Goal: Check status: Check status

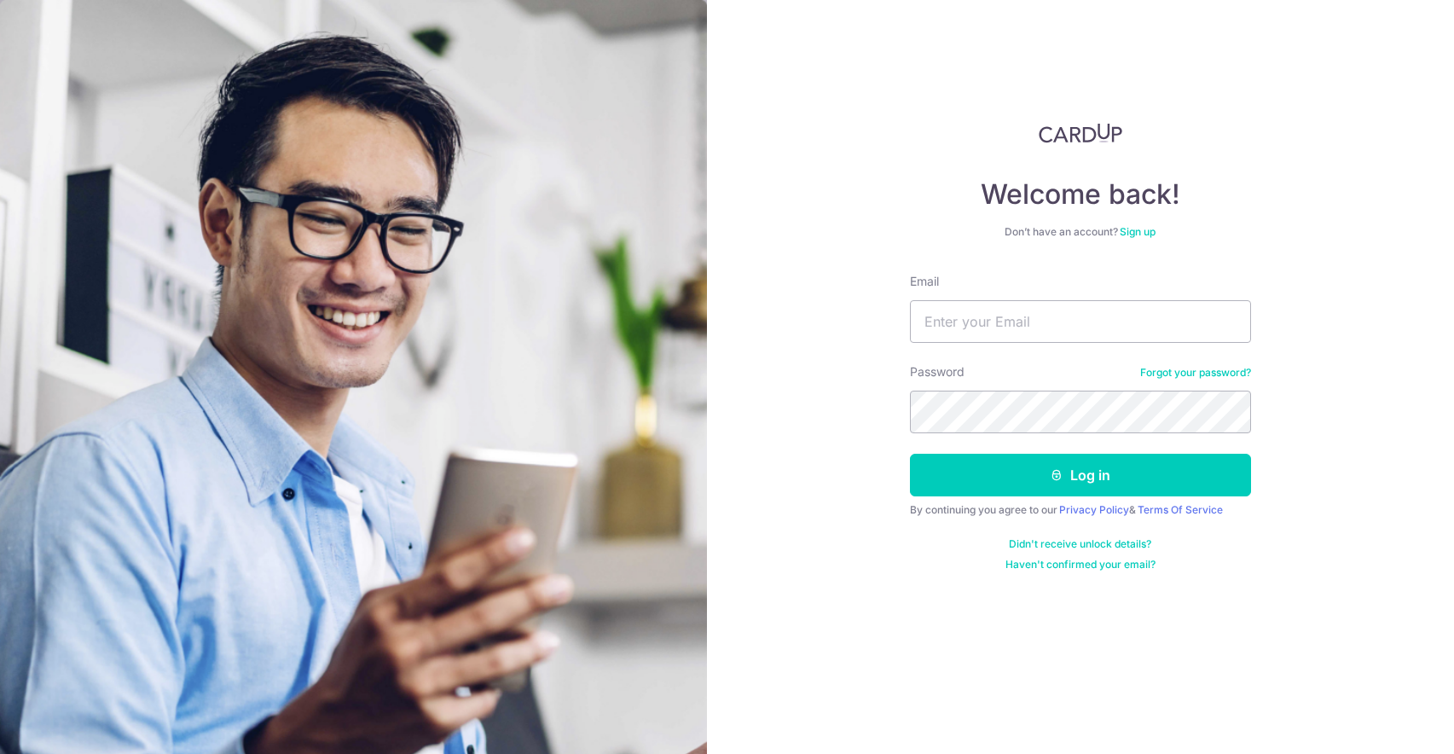
click at [1002, 337] on input "Email" at bounding box center [1080, 321] width 341 height 43
type input "[EMAIL_ADDRESS][DOMAIN_NAME]"
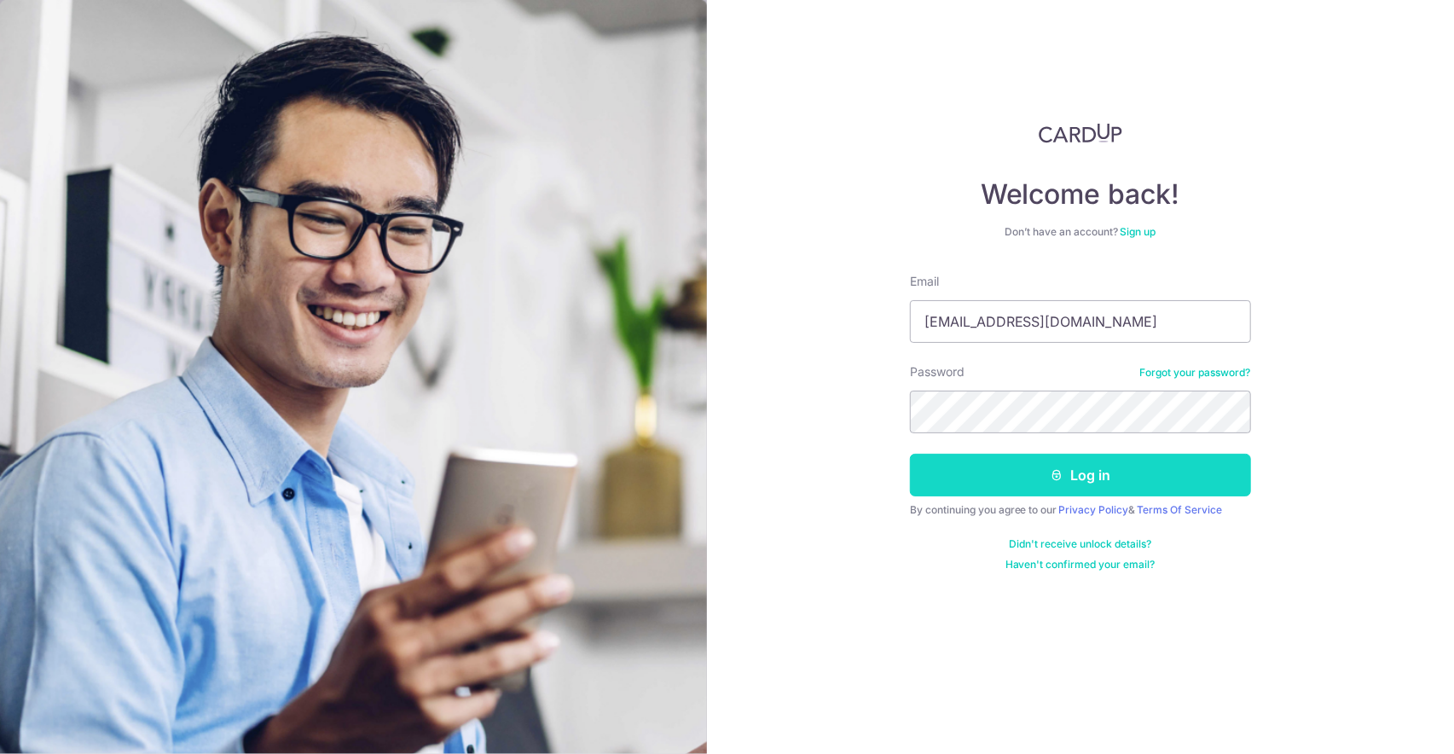
click at [1079, 466] on button "Log in" at bounding box center [1080, 475] width 341 height 43
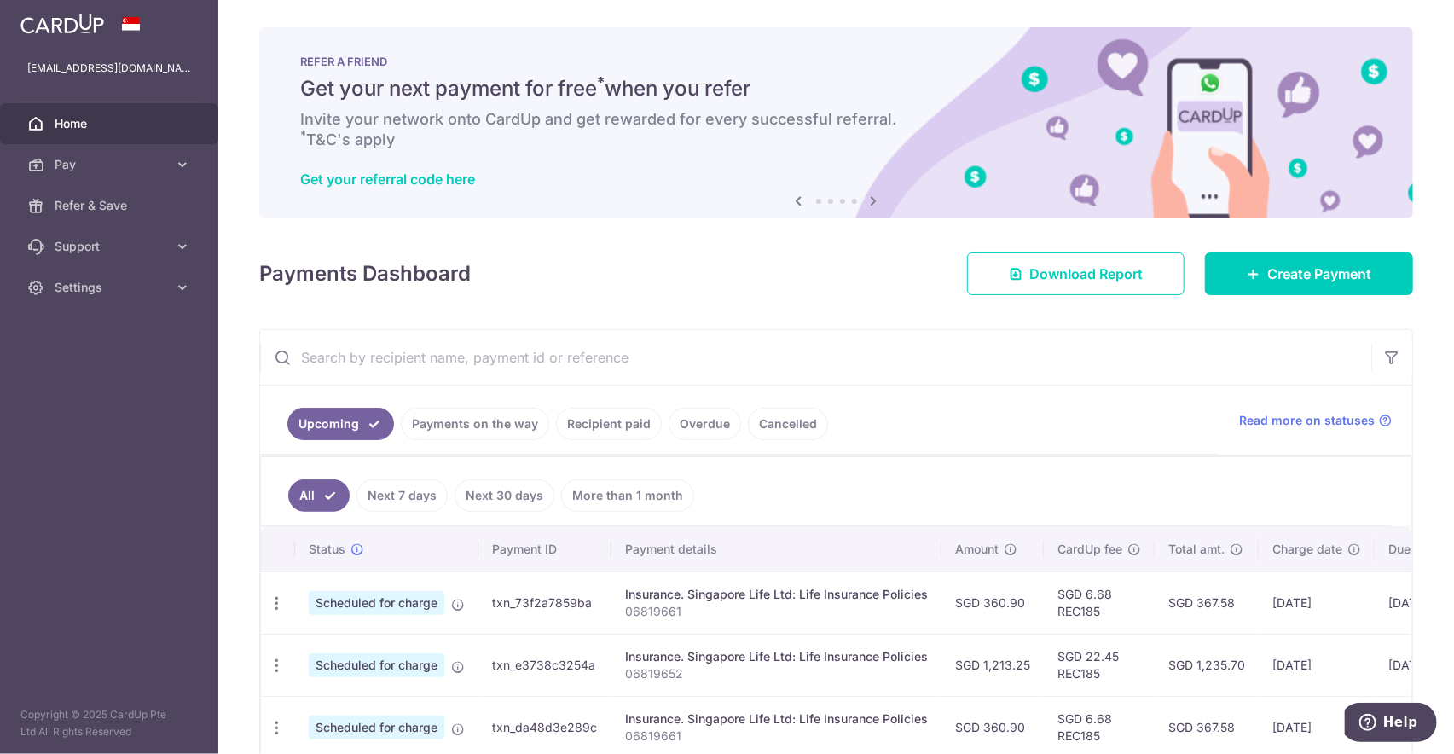
click at [90, 122] on span "Home" at bounding box center [111, 123] width 113 height 17
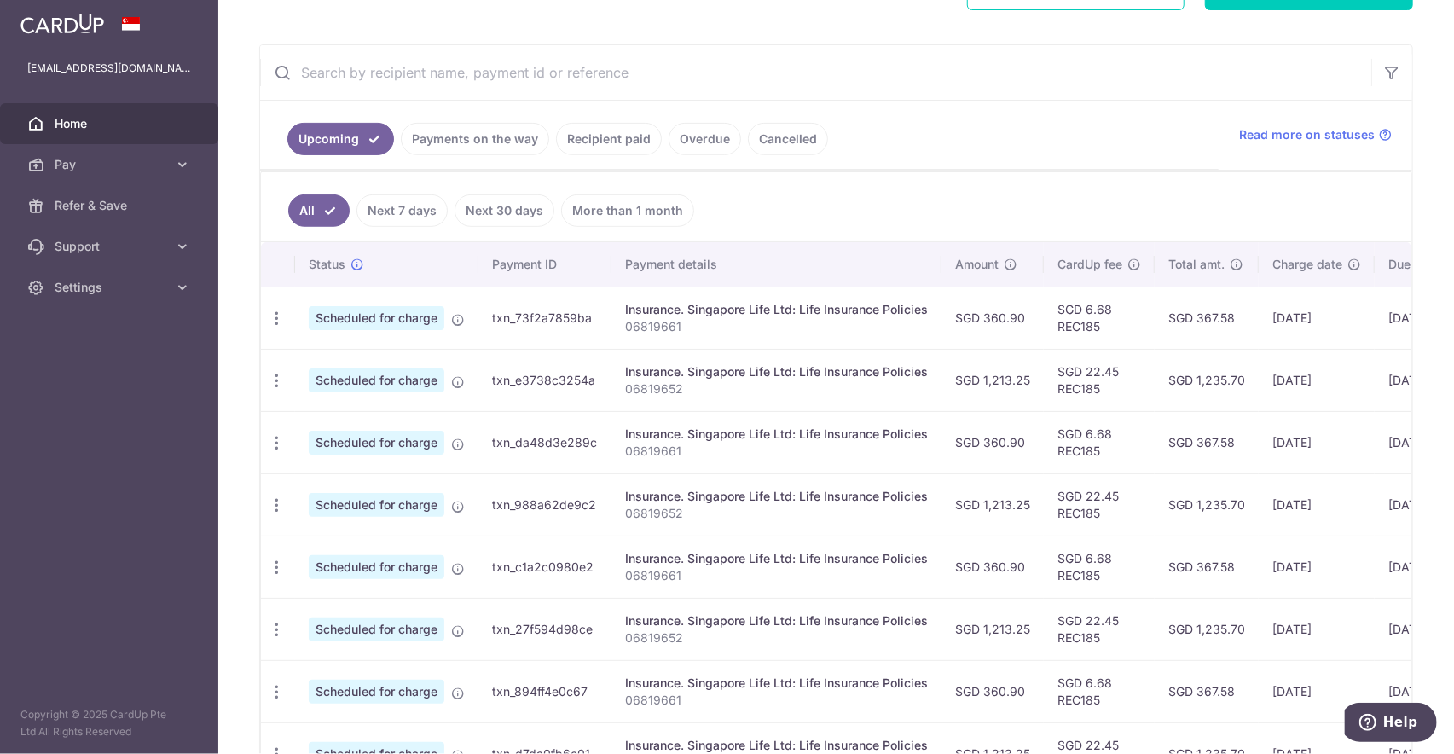
scroll to position [320, 0]
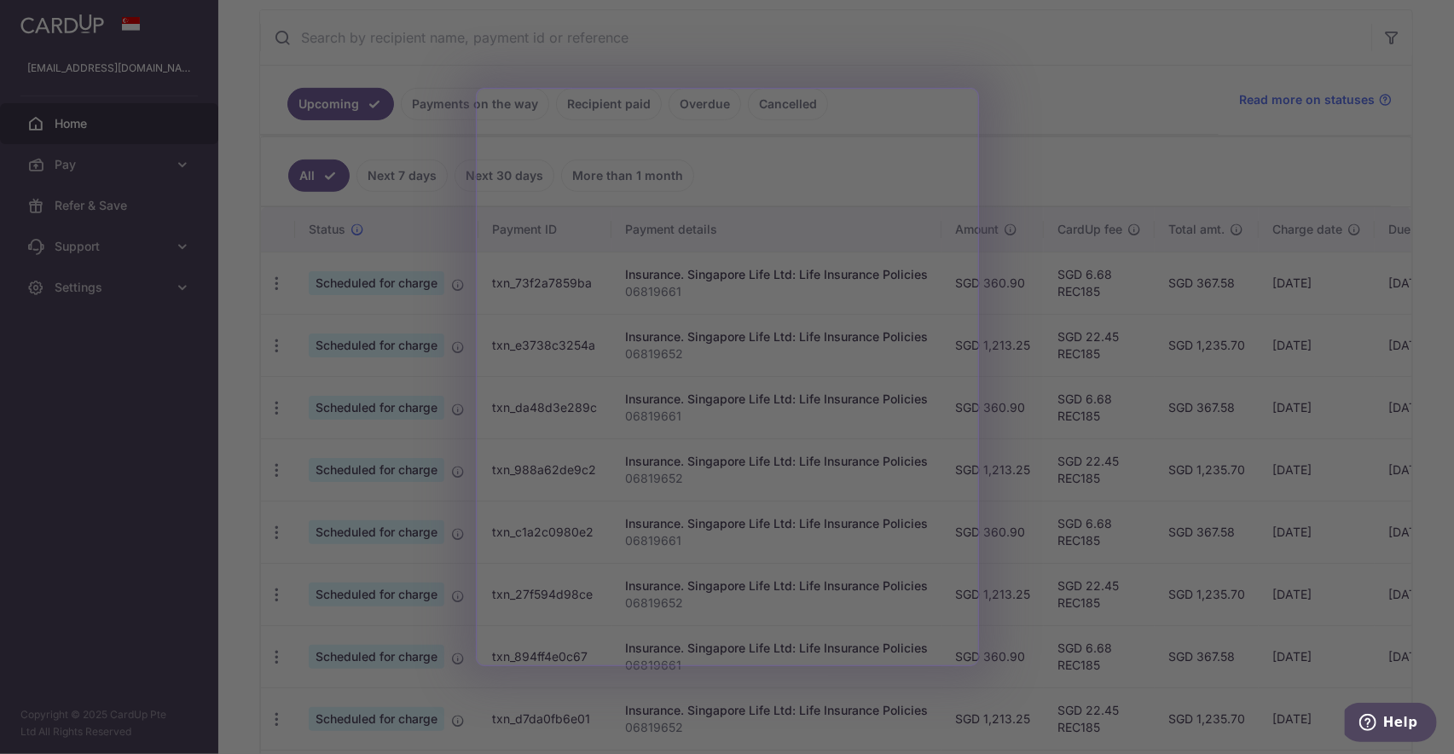
click at [1307, 142] on div at bounding box center [734, 380] width 1468 height 761
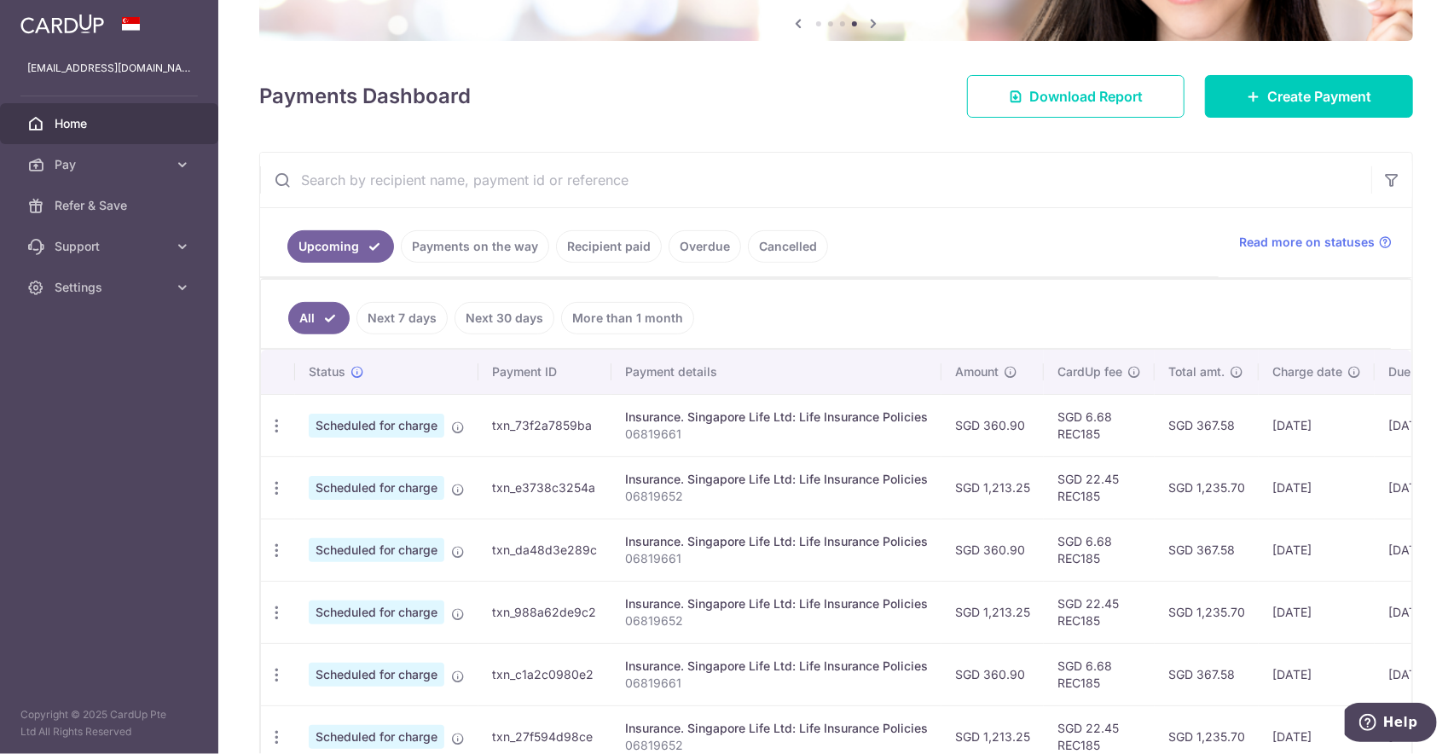
scroll to position [213, 0]
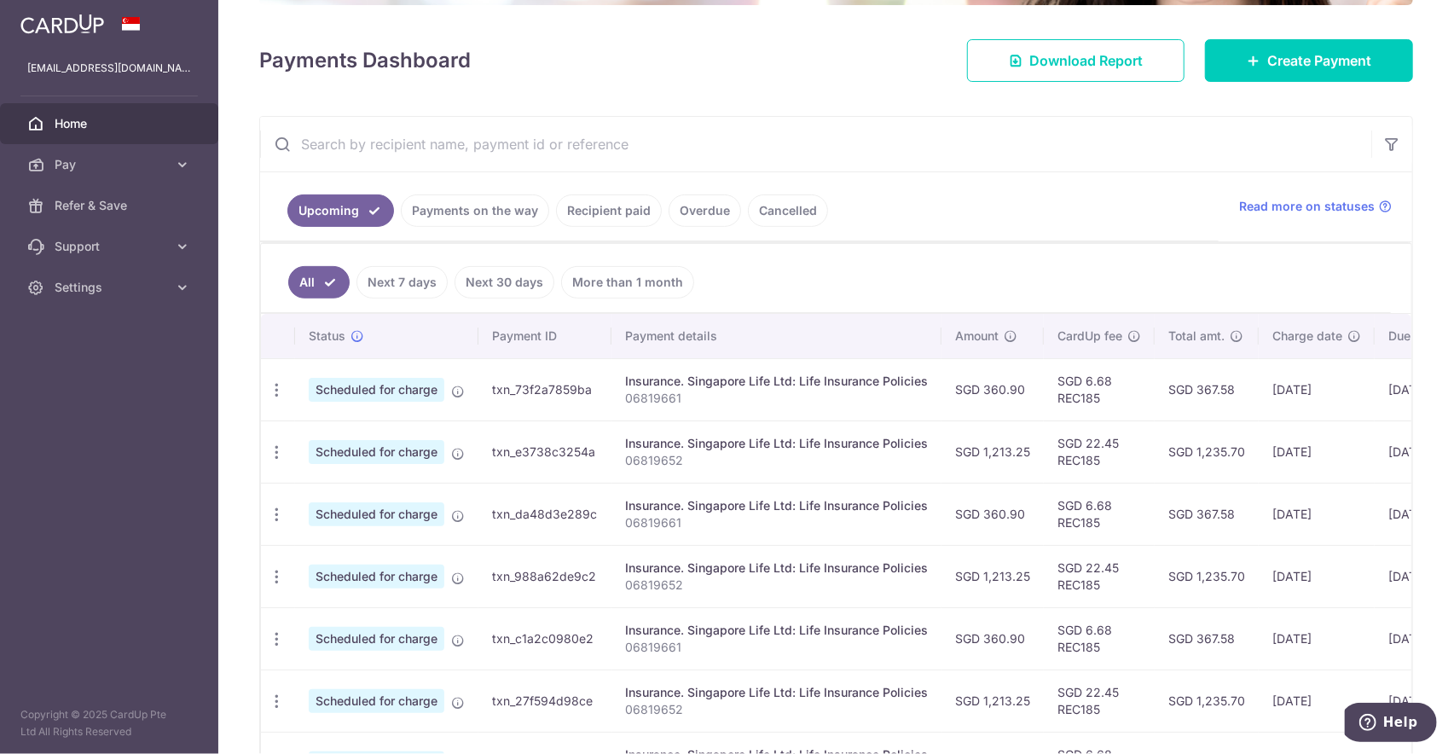
click at [623, 218] on link "Recipient paid" at bounding box center [609, 210] width 106 height 32
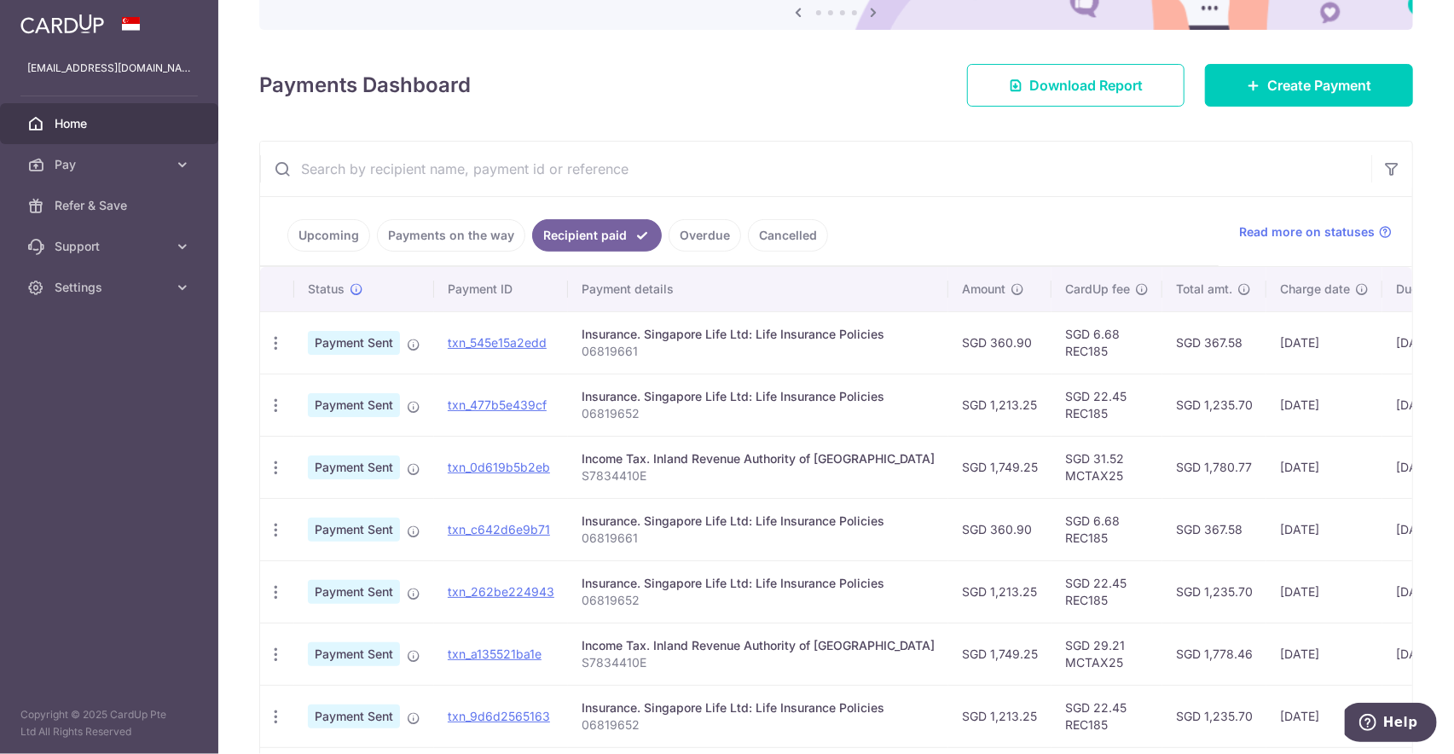
scroll to position [180, 0]
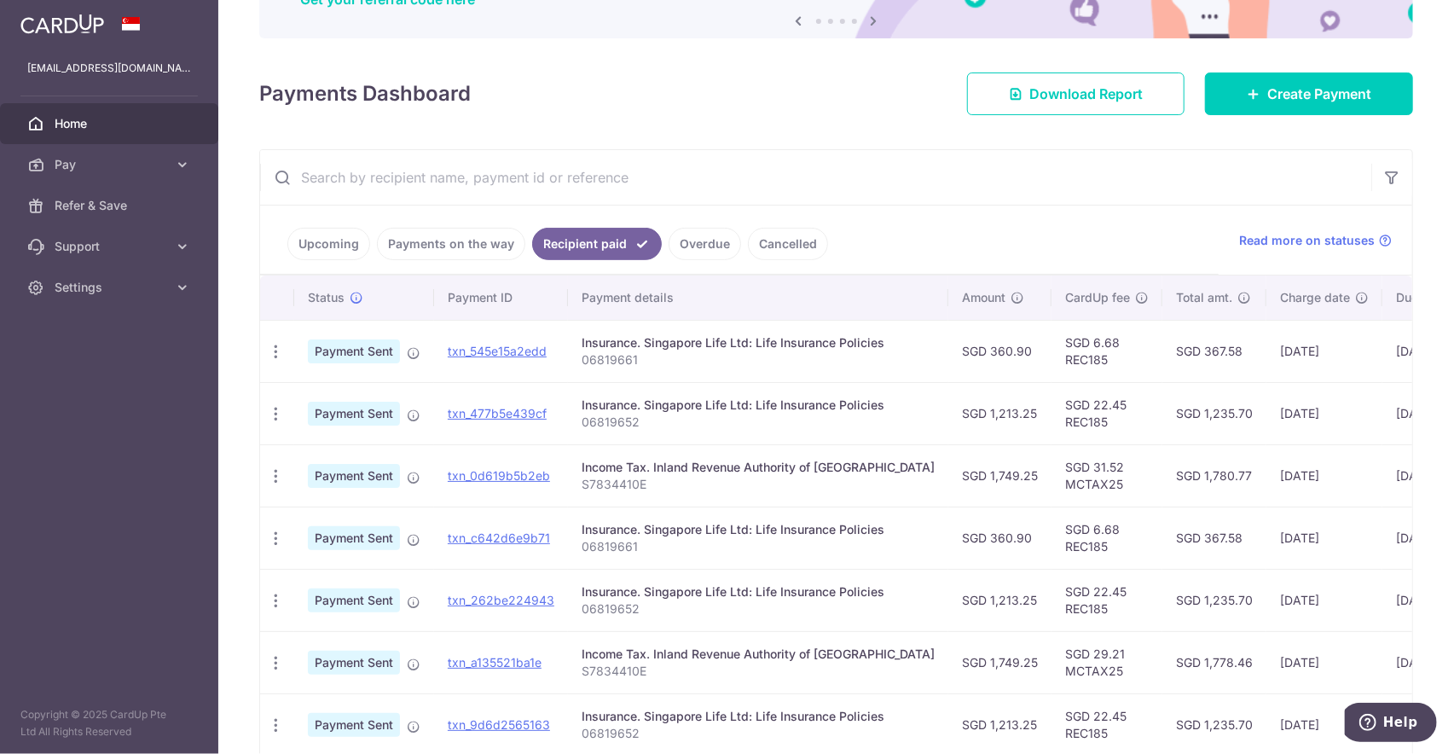
click at [415, 232] on link "Payments on the way" at bounding box center [451, 244] width 148 height 32
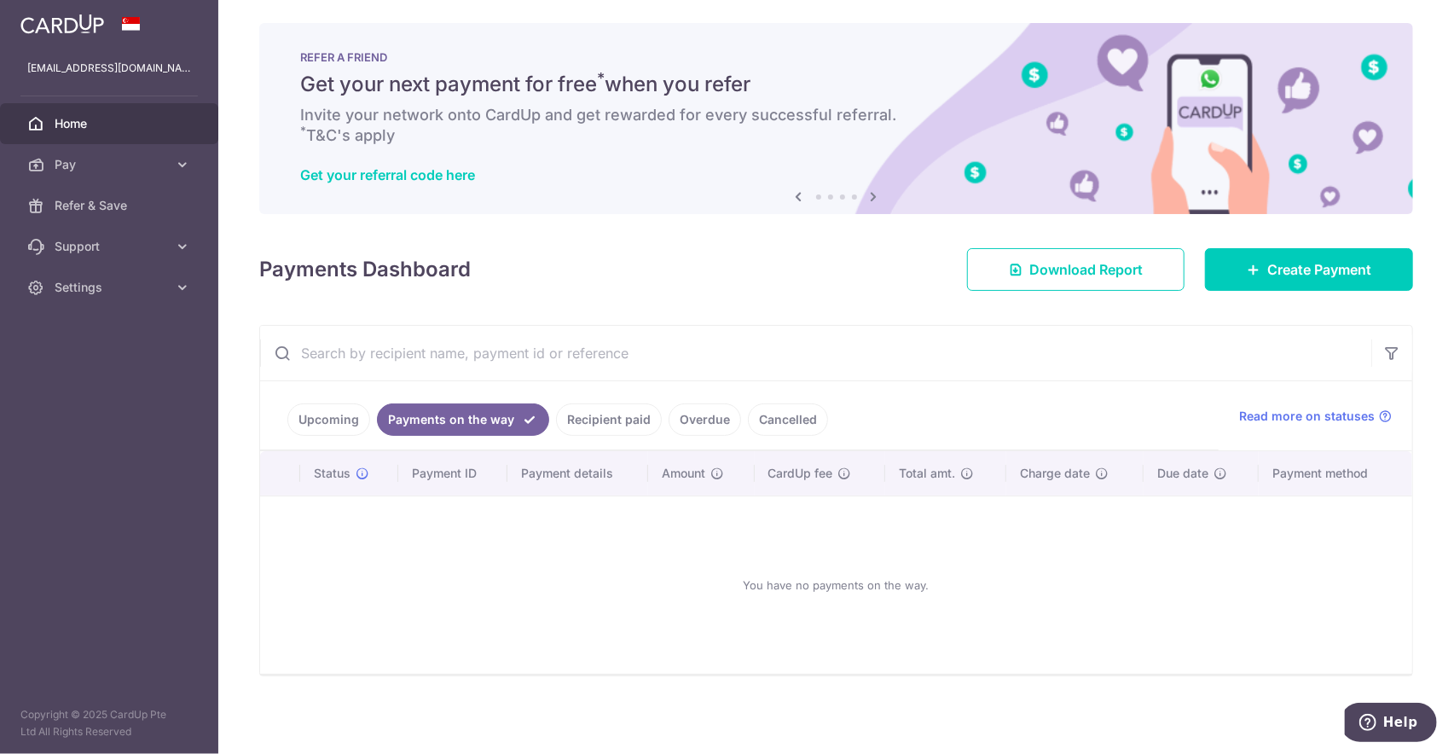
scroll to position [5, 0]
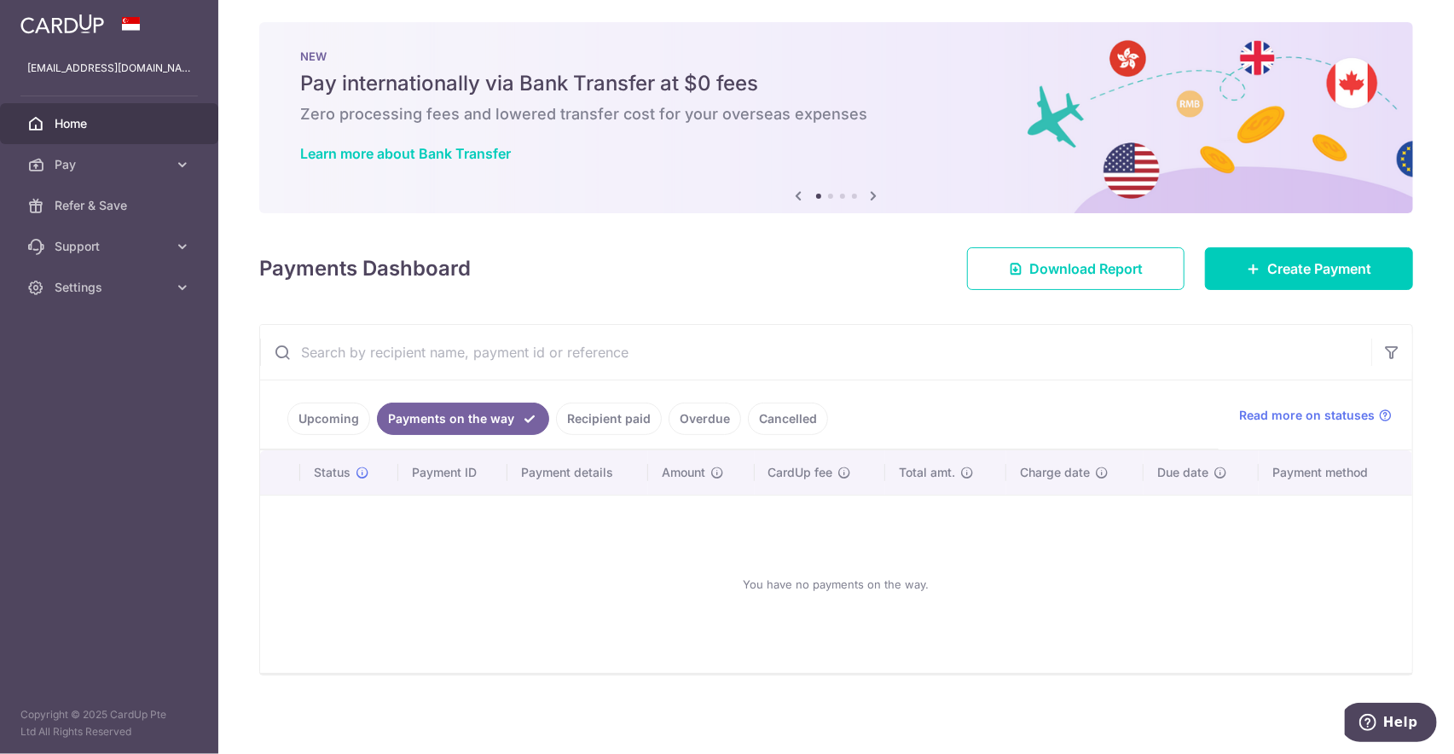
click at [335, 411] on link "Upcoming" at bounding box center [328, 418] width 83 height 32
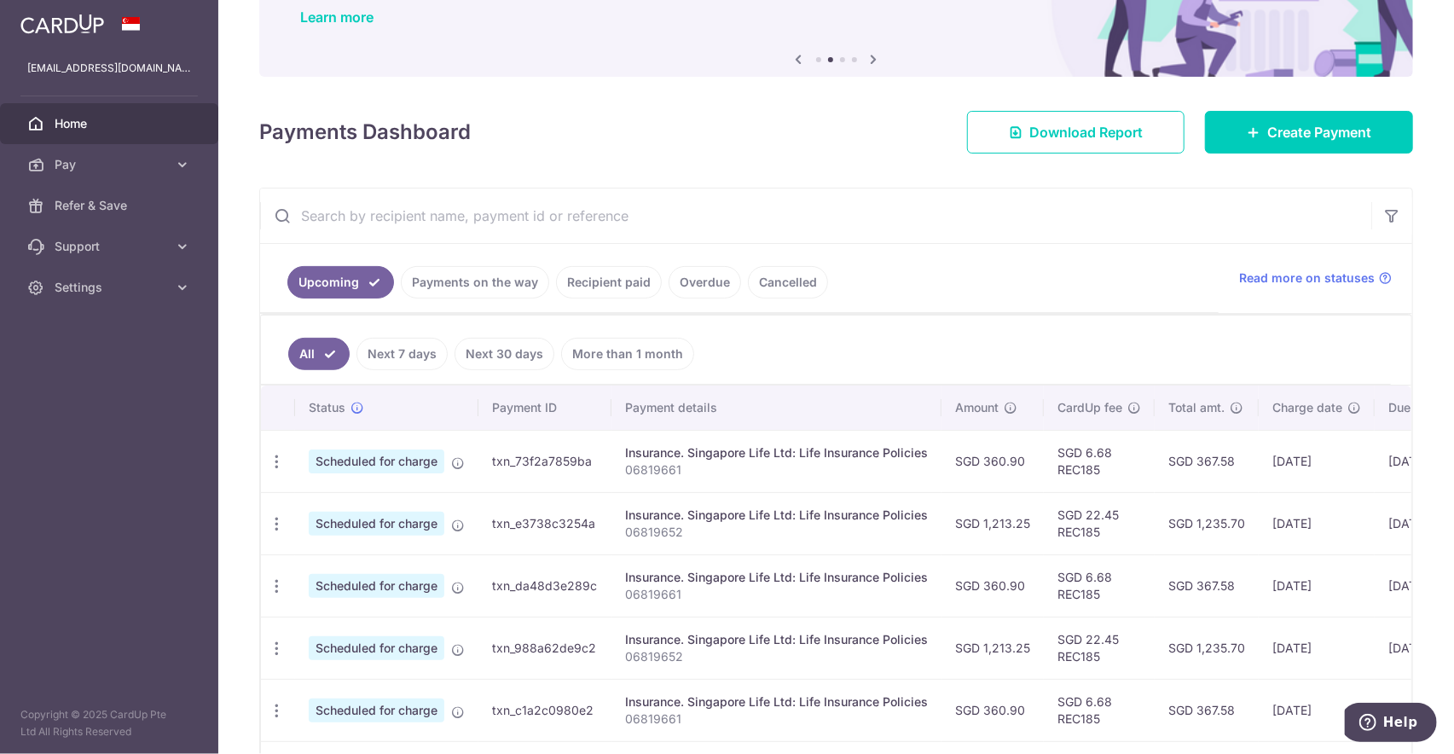
scroll to position [105, 0]
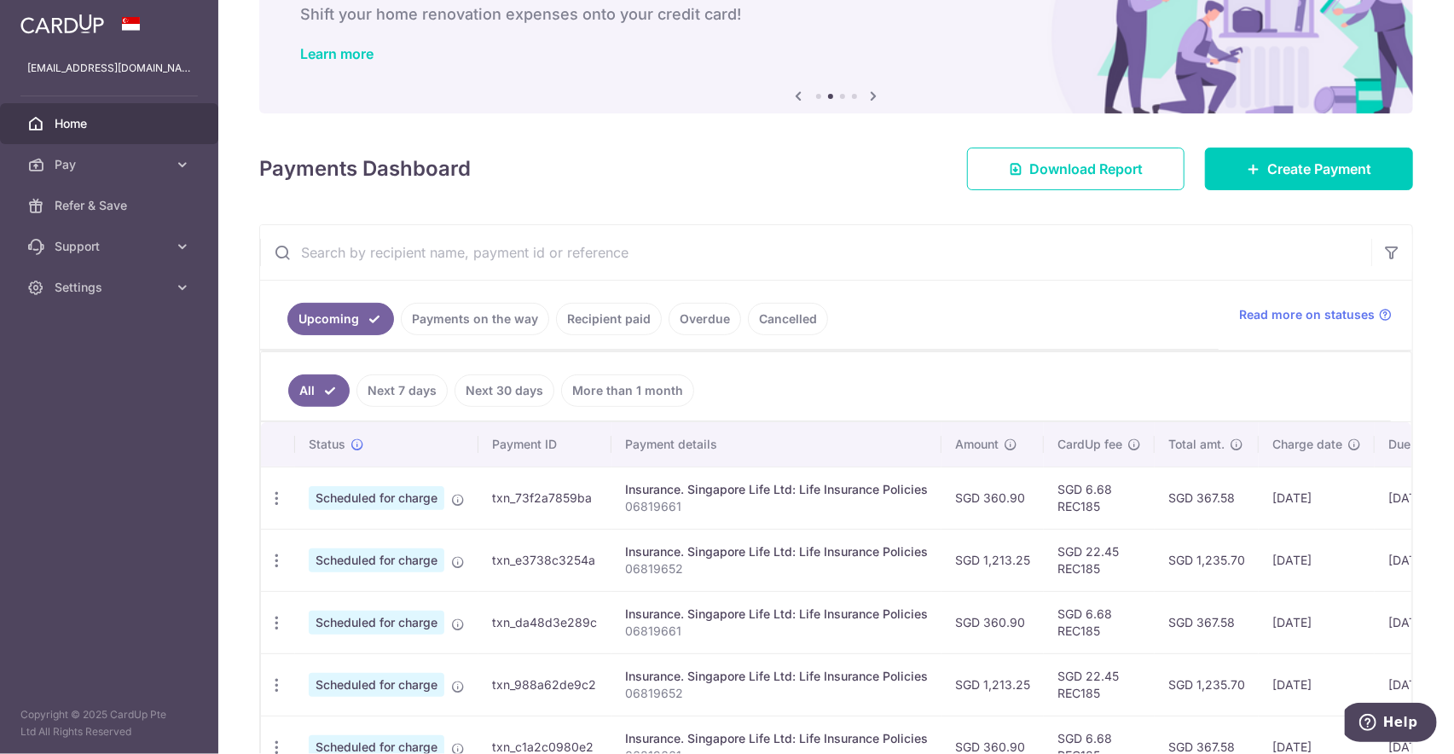
click at [678, 317] on link "Overdue" at bounding box center [704, 319] width 72 height 32
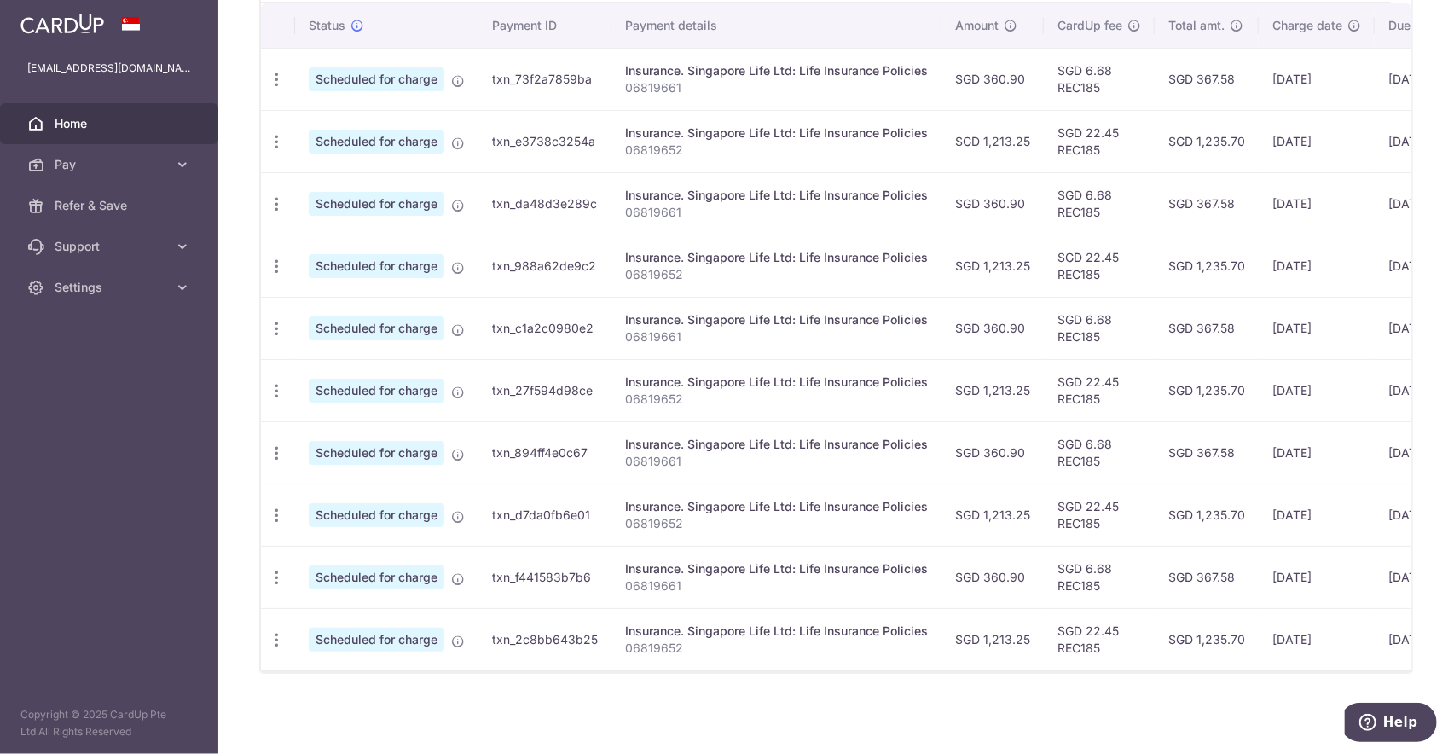
scroll to position [211, 0]
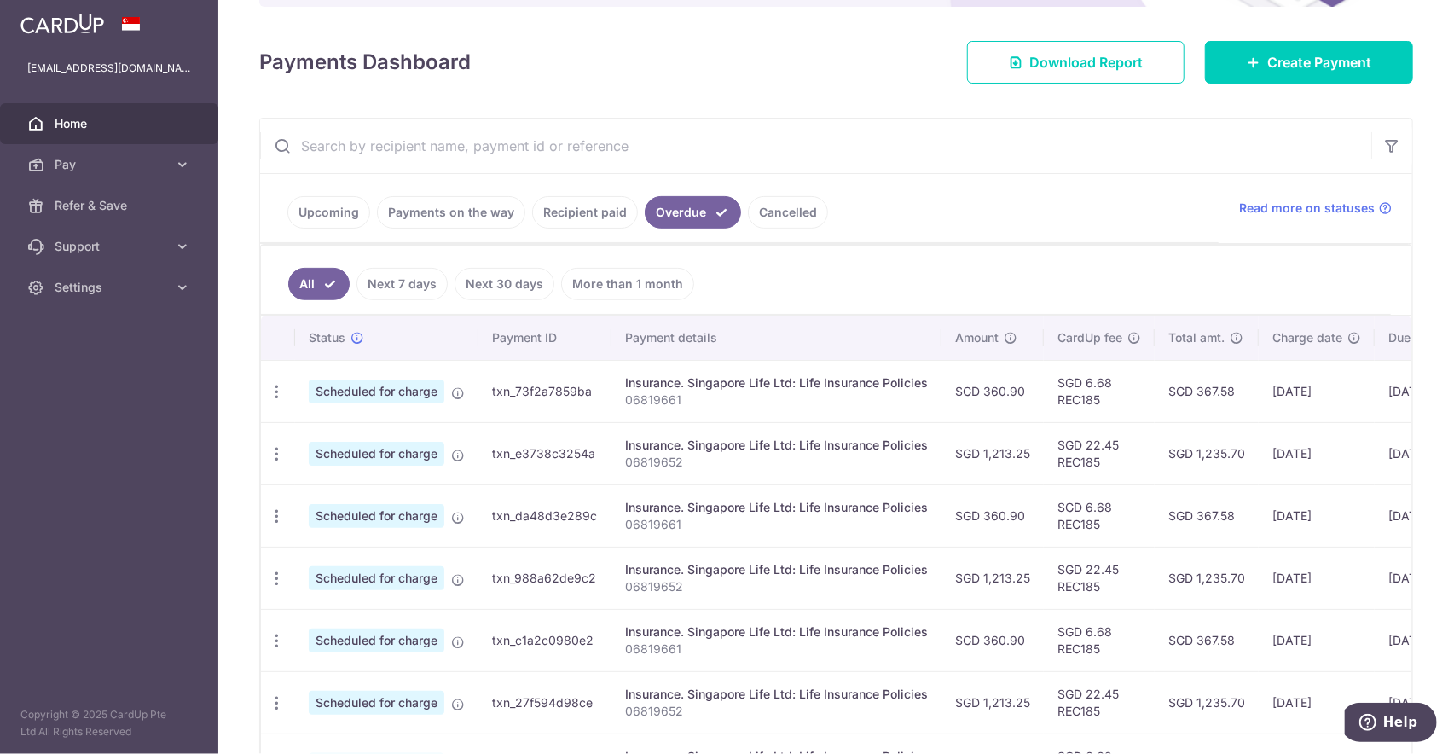
click at [570, 214] on link "Recipient paid" at bounding box center [585, 212] width 106 height 32
